Goal: Task Accomplishment & Management: Complete application form

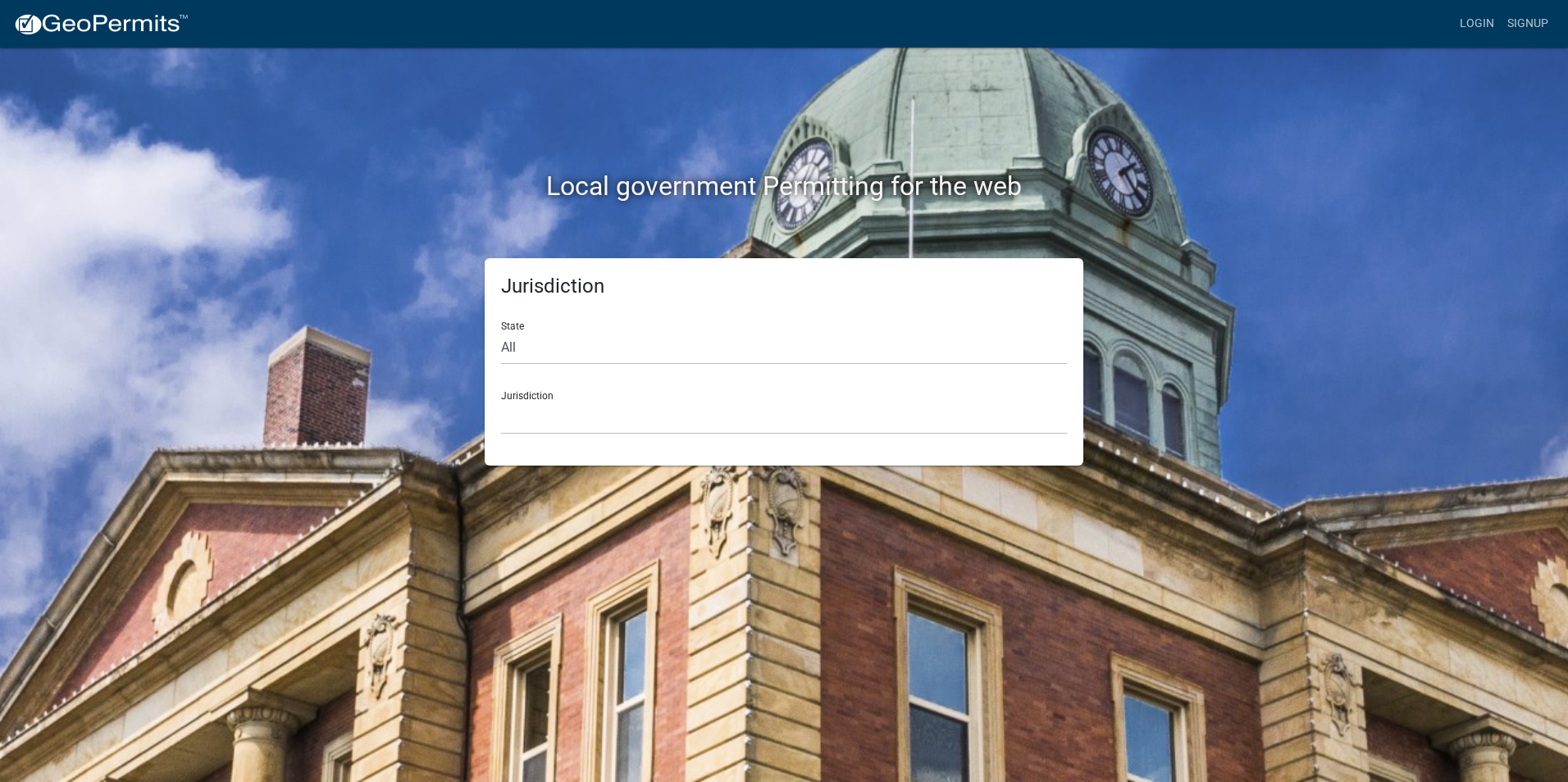
click at [1081, 213] on div "Local government Permitting for the web" at bounding box center [783, 153] width 935 height 210
click at [1470, 19] on link "Login" at bounding box center [1477, 23] width 48 height 31
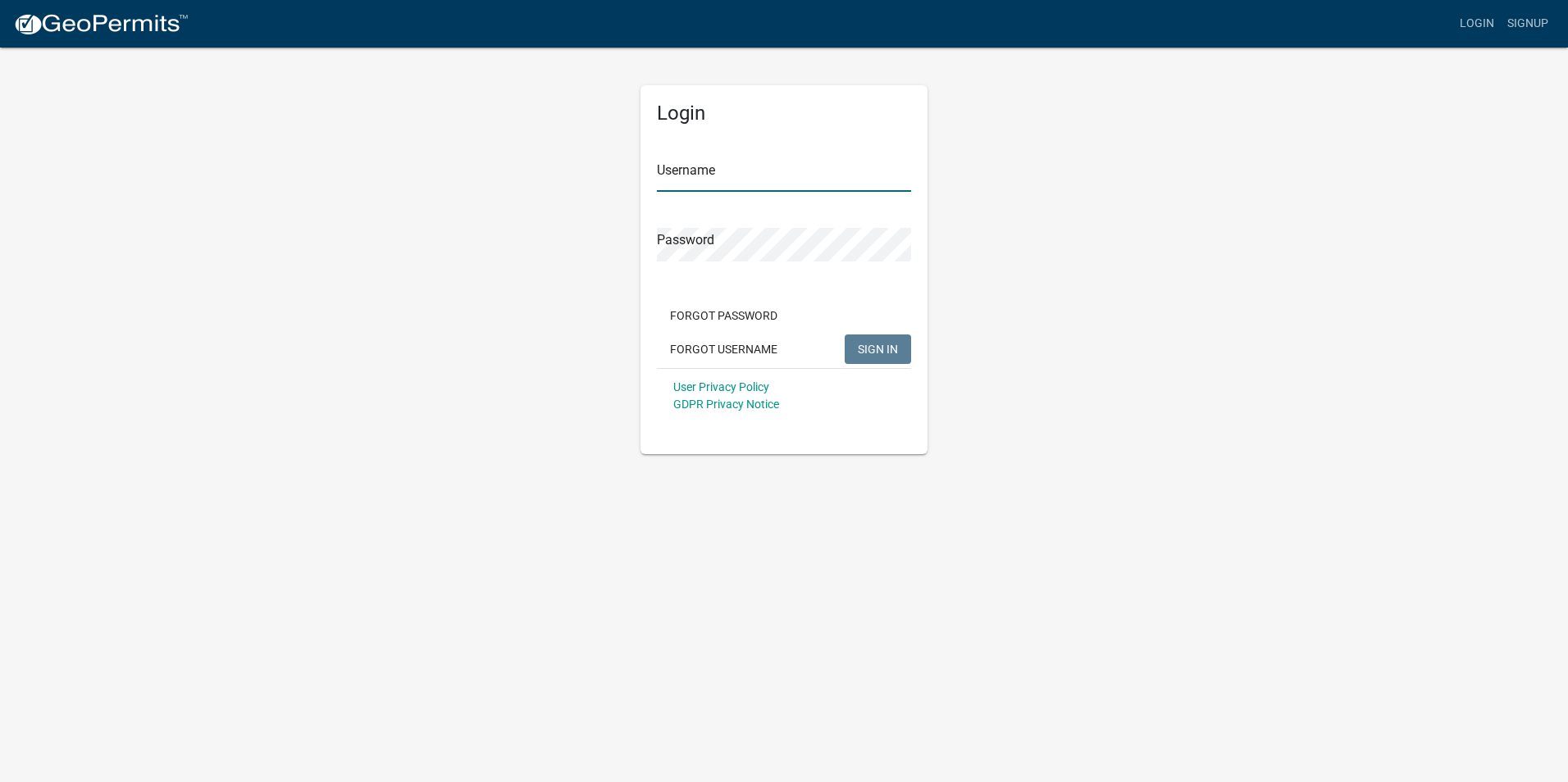
click at [672, 164] on input "Username" at bounding box center [783, 175] width 254 height 34
paste input "[EMAIL_ADDRESS][DOMAIN_NAME]"
type input "[EMAIL_ADDRESS][DOMAIN_NAME]"
click at [888, 350] on span "SIGN IN" at bounding box center [878, 349] width 40 height 13
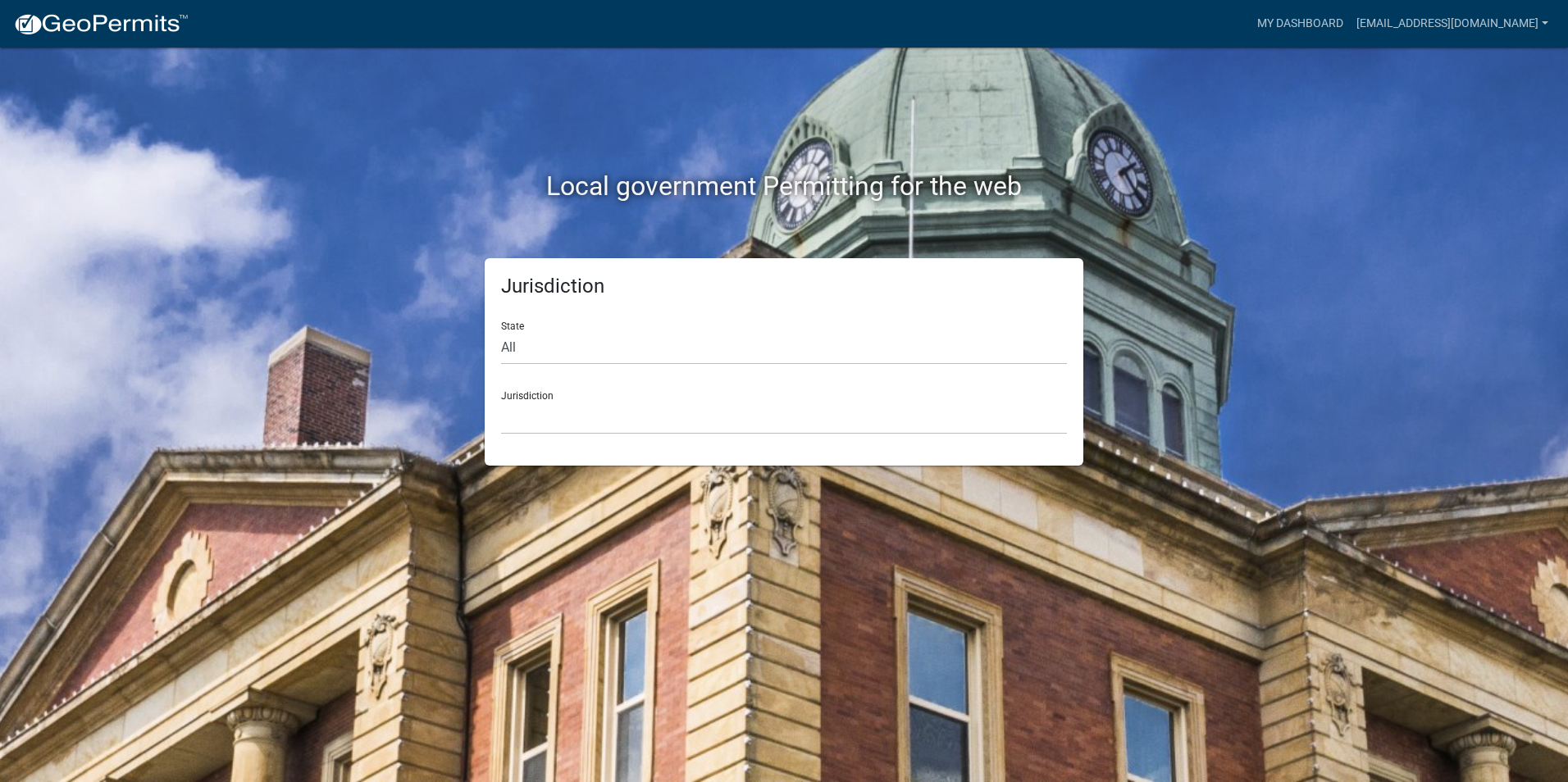
click at [528, 396] on div "Jurisdiction [GEOGRAPHIC_DATA], [US_STATE] [GEOGRAPHIC_DATA], [US_STATE][PERSON…" at bounding box center [783, 406] width 566 height 56
click at [532, 418] on select "[GEOGRAPHIC_DATA], [US_STATE] [GEOGRAPHIC_DATA], [US_STATE][PERSON_NAME][GEOGRA…" at bounding box center [783, 417] width 566 height 34
